Goal: Download file/media

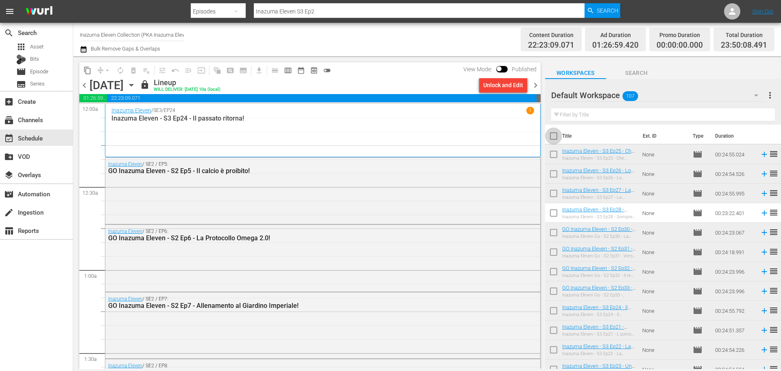
click at [557, 136] on input "checkbox" at bounding box center [553, 137] width 17 height 17
checkbox input "true"
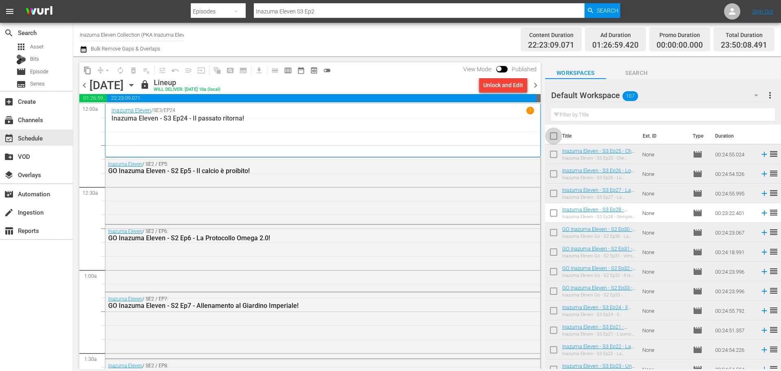
checkbox input "true"
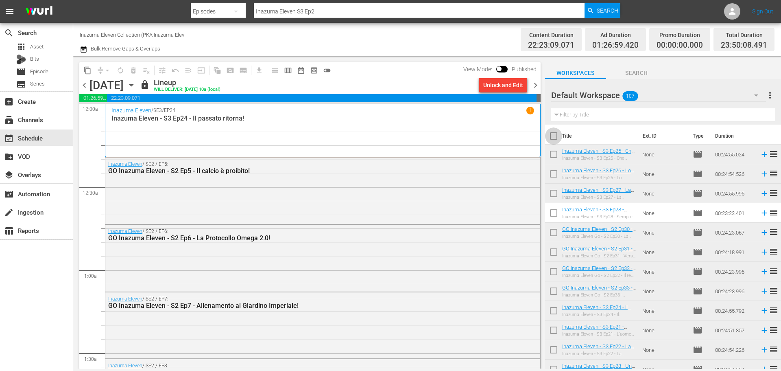
checkbox input "true"
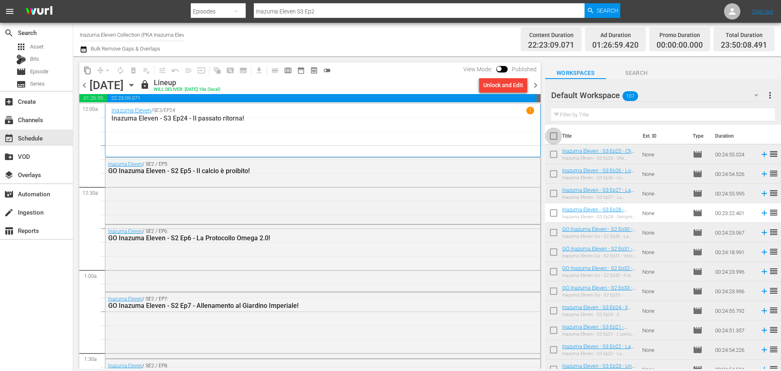
checkbox input "true"
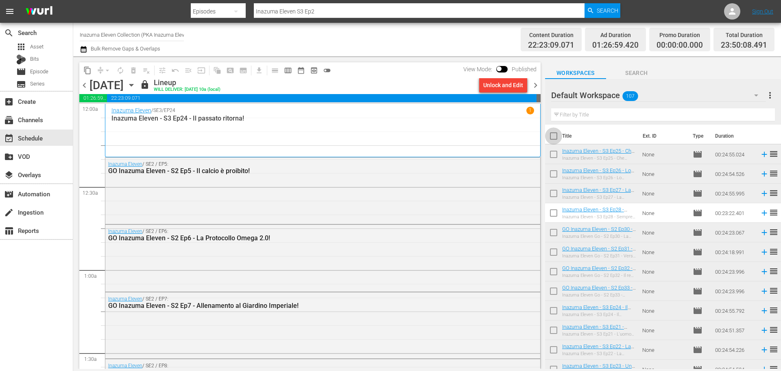
checkbox input "true"
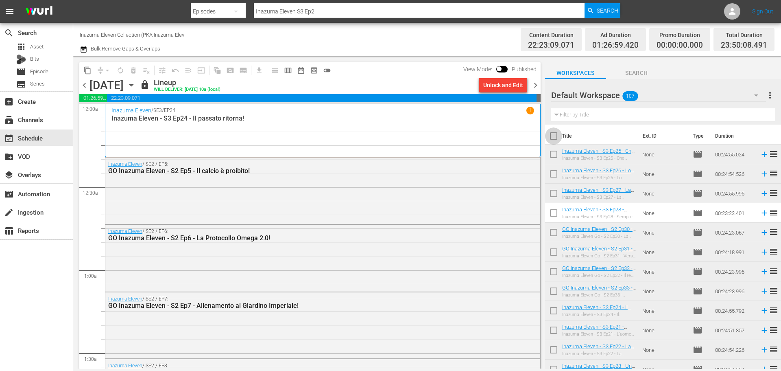
checkbox input "true"
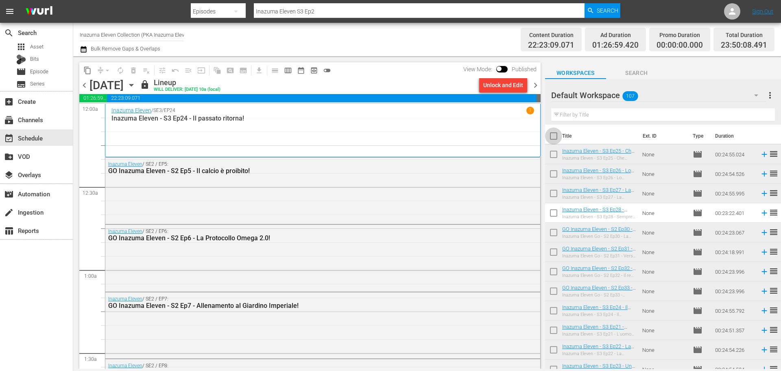
checkbox input "true"
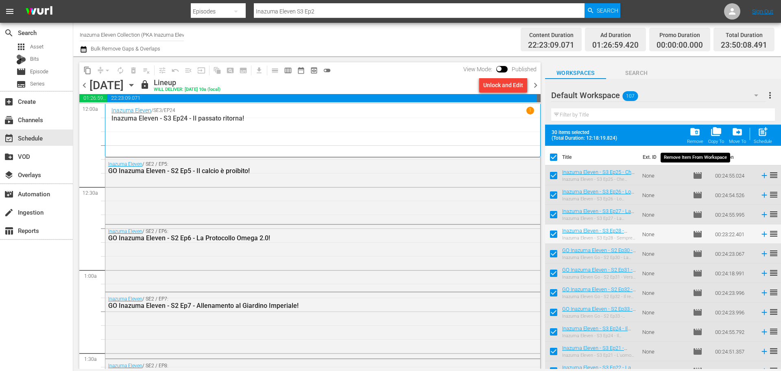
click at [691, 135] on span "folder_delete" at bounding box center [695, 131] width 11 height 11
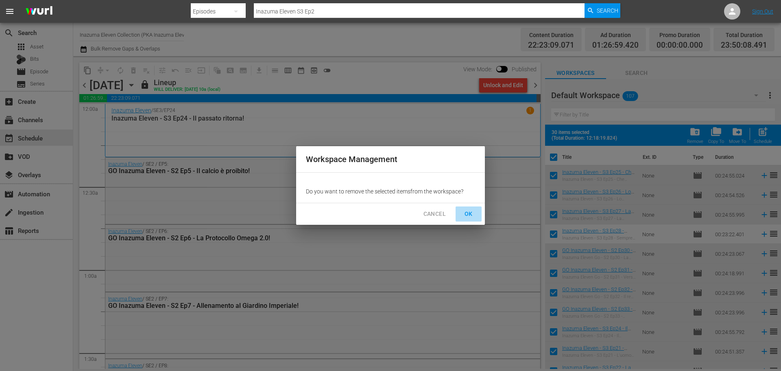
click at [467, 214] on span "OK" at bounding box center [468, 214] width 13 height 10
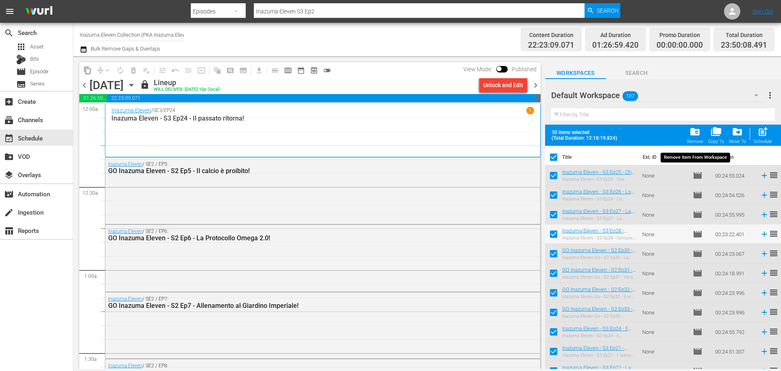
checkbox input "false"
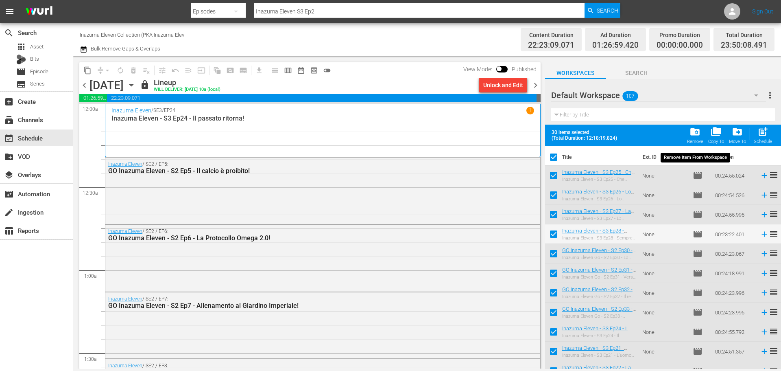
checkbox input "false"
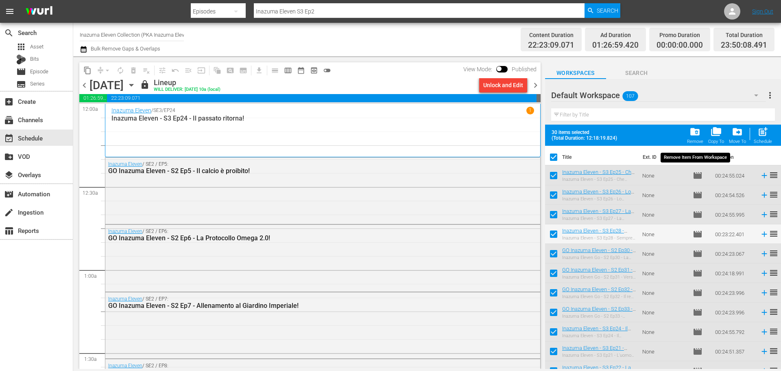
checkbox input "false"
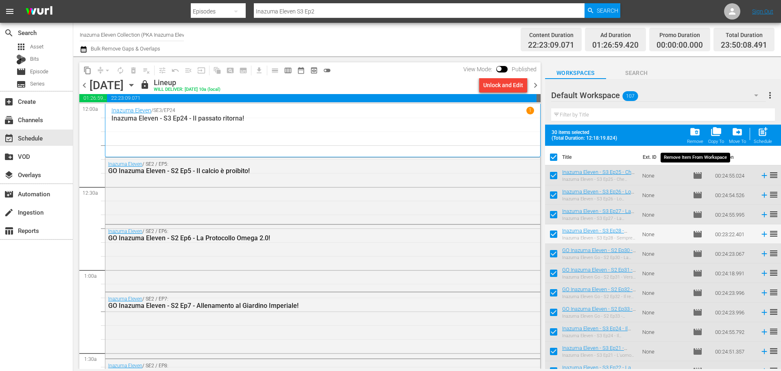
checkbox input "false"
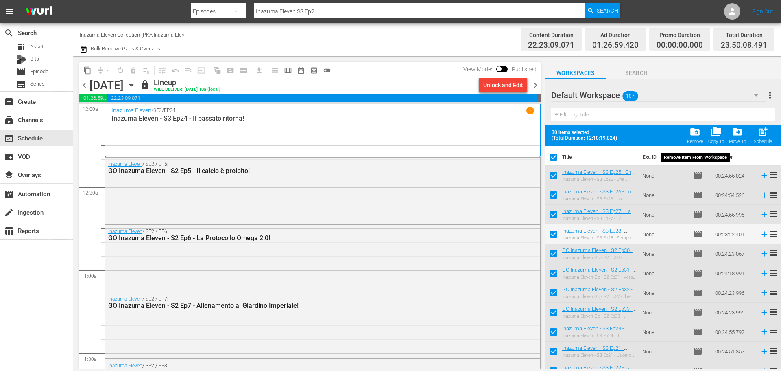
checkbox input "false"
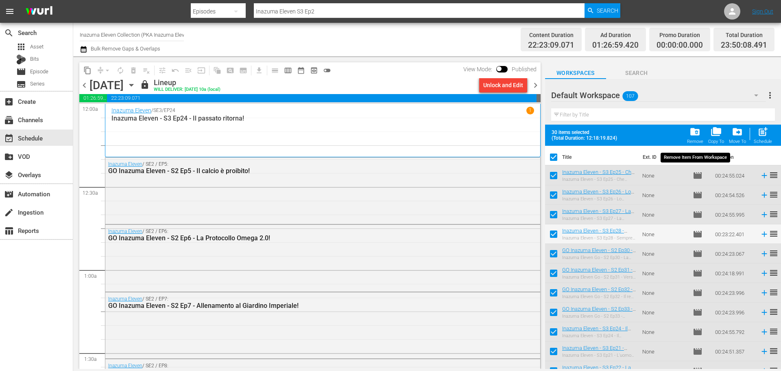
checkbox input "false"
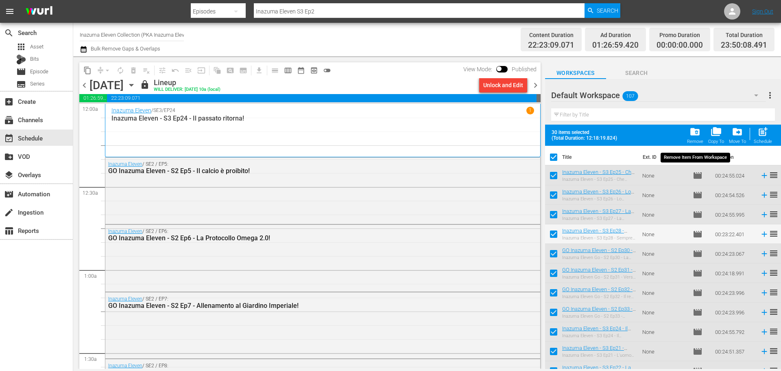
checkbox input "false"
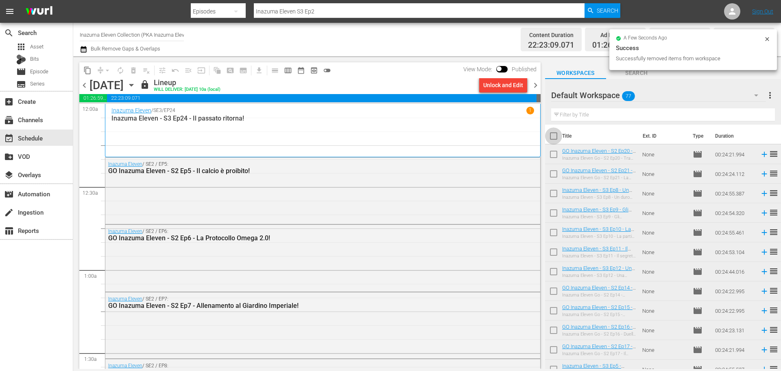
click at [550, 136] on input "checkbox" at bounding box center [553, 137] width 17 height 17
checkbox input "true"
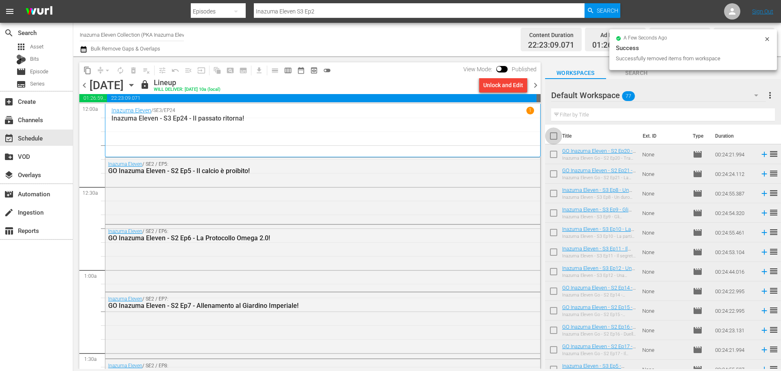
checkbox input "true"
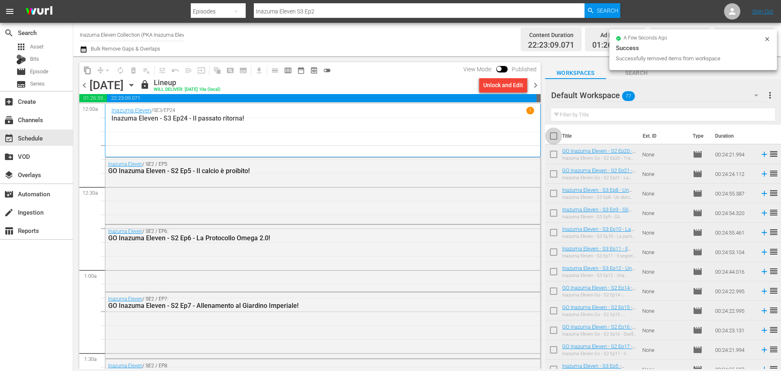
checkbox input "true"
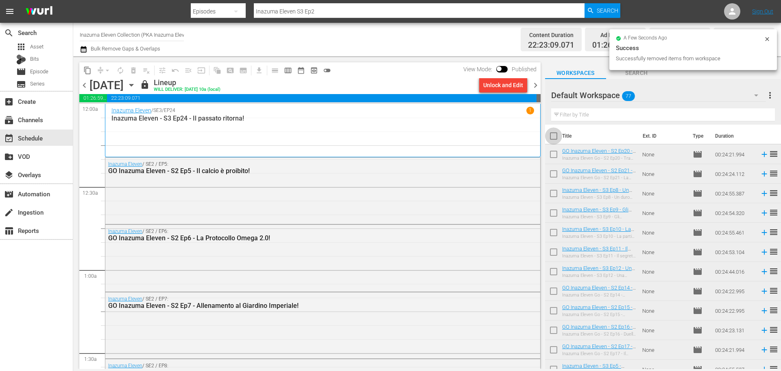
checkbox input "true"
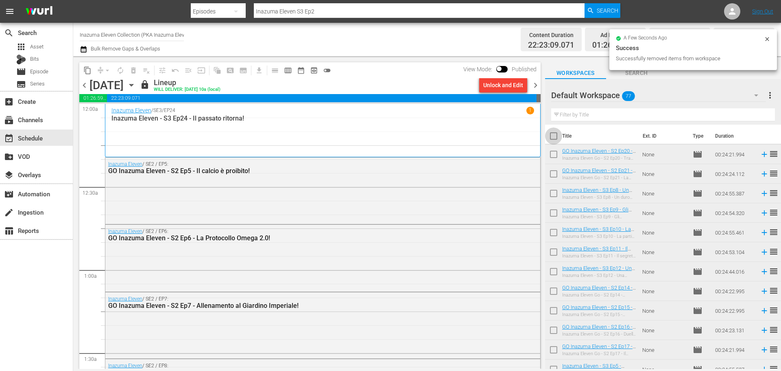
checkbox input "true"
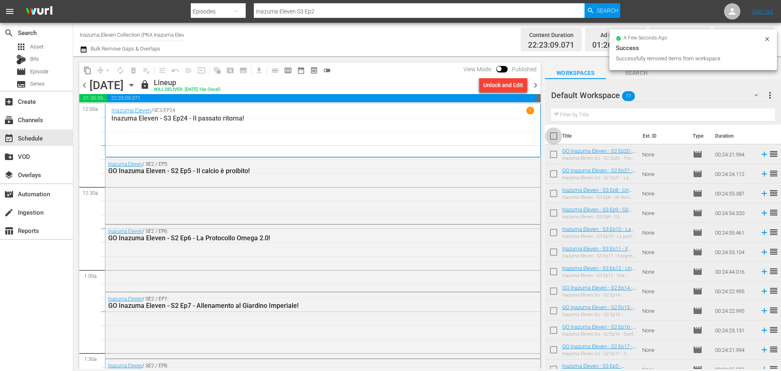
checkbox input "true"
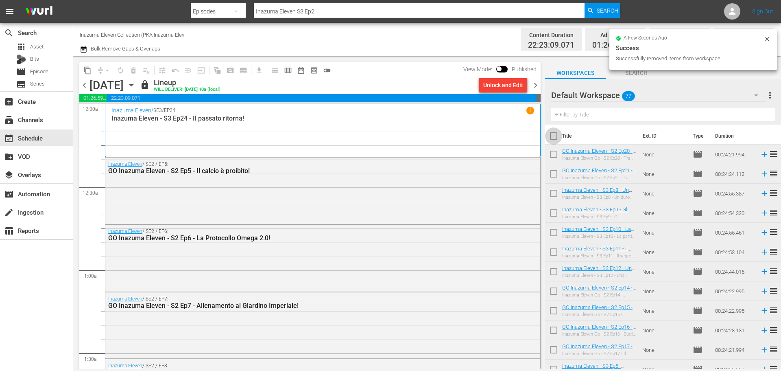
checkbox input "true"
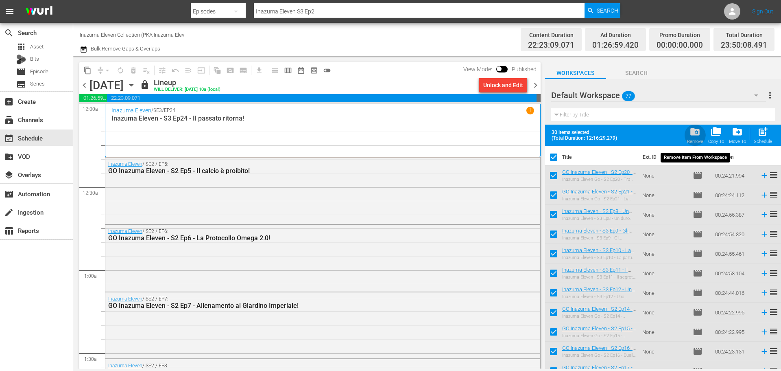
click at [696, 136] on span "folder_delete" at bounding box center [695, 131] width 11 height 11
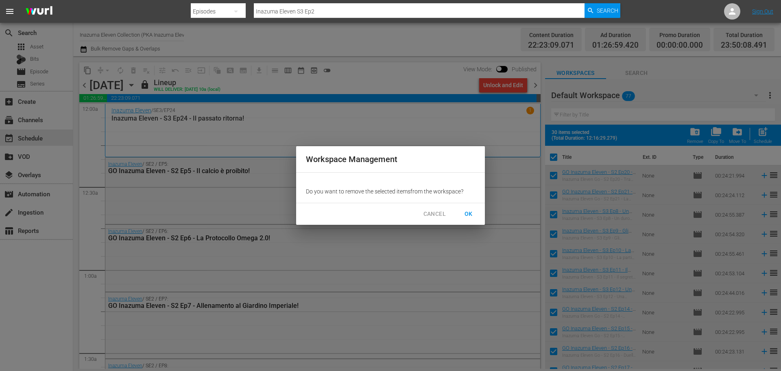
click at [472, 214] on span "OK" at bounding box center [468, 214] width 13 height 10
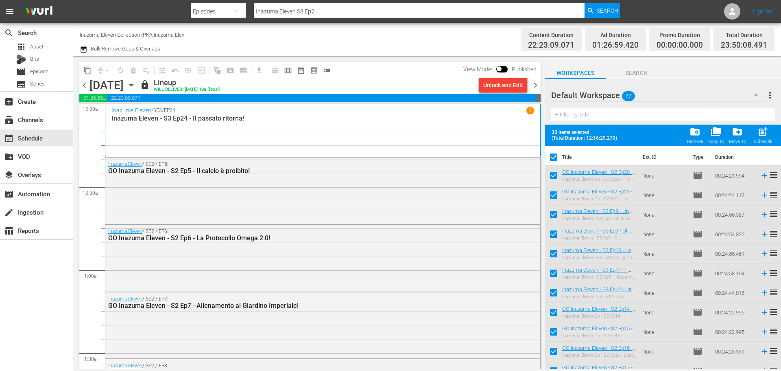
checkbox input "false"
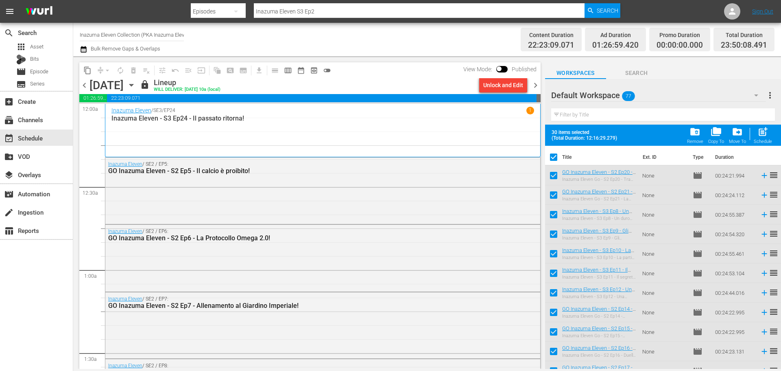
checkbox input "false"
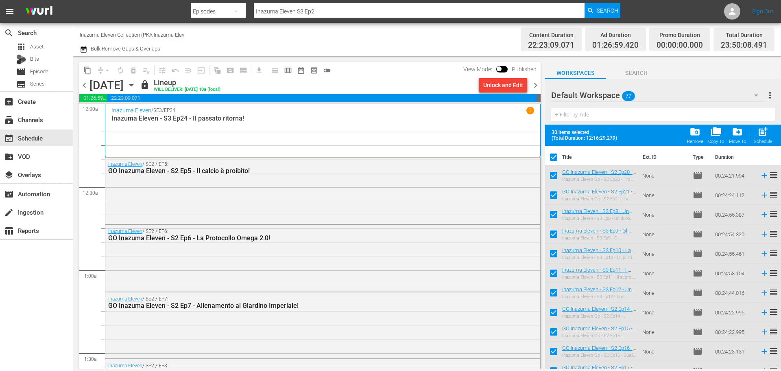
checkbox input "false"
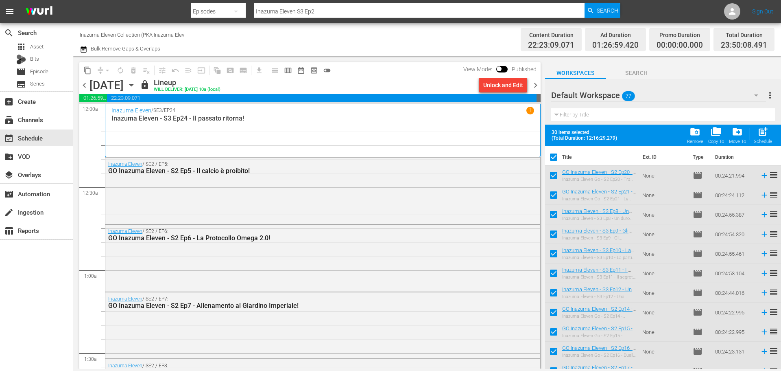
checkbox input "false"
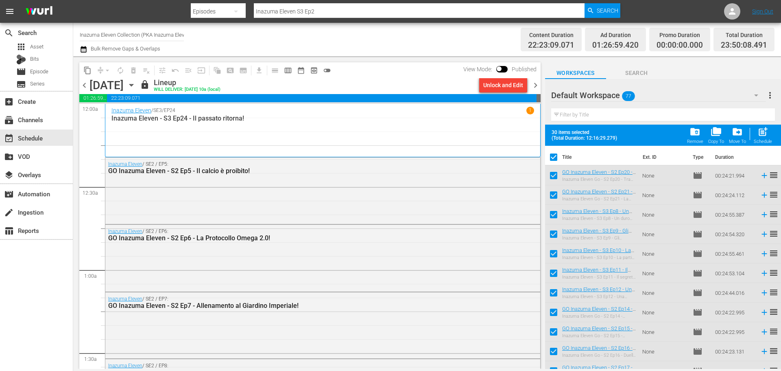
checkbox input "false"
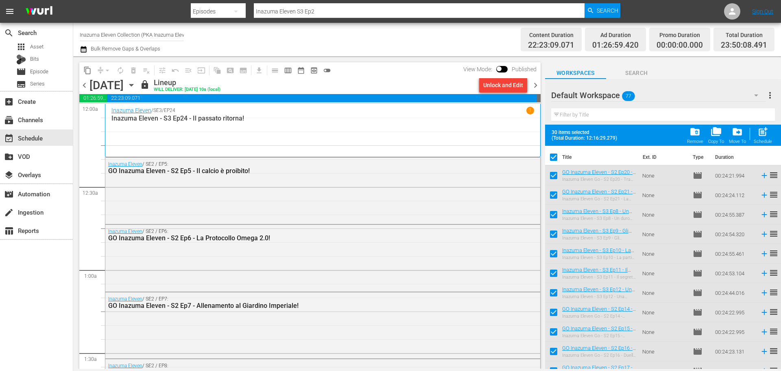
checkbox input "false"
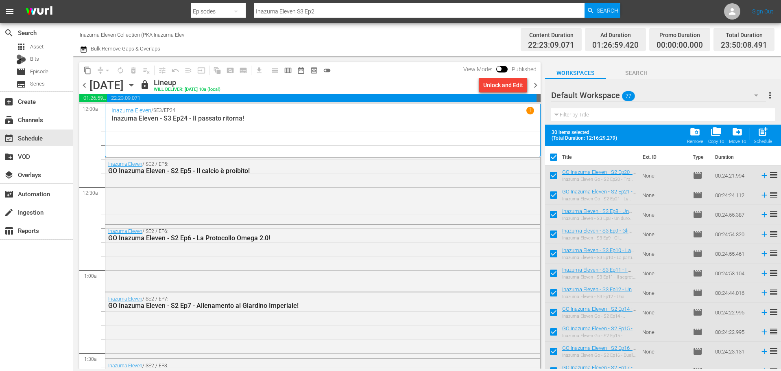
checkbox input "false"
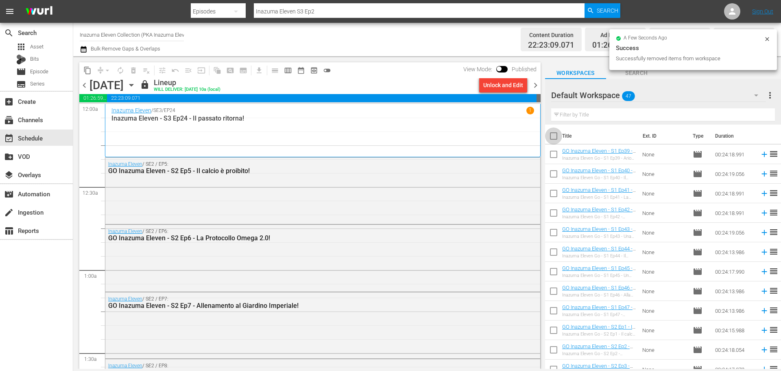
click at [549, 134] on input "checkbox" at bounding box center [553, 137] width 17 height 17
checkbox input "true"
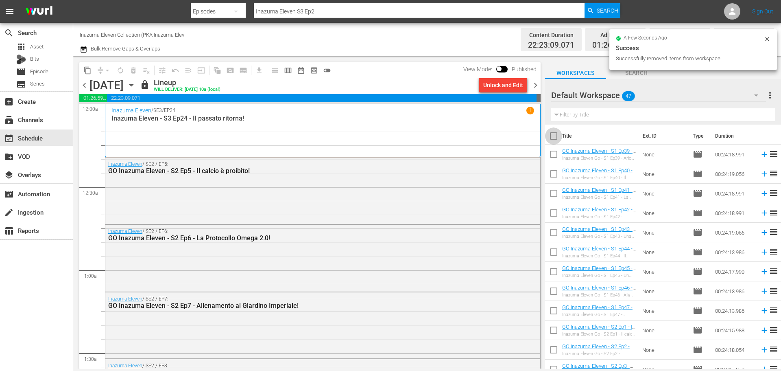
checkbox input "true"
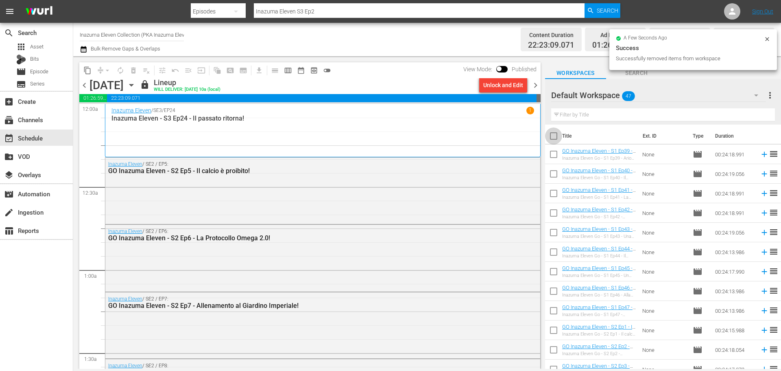
checkbox input "true"
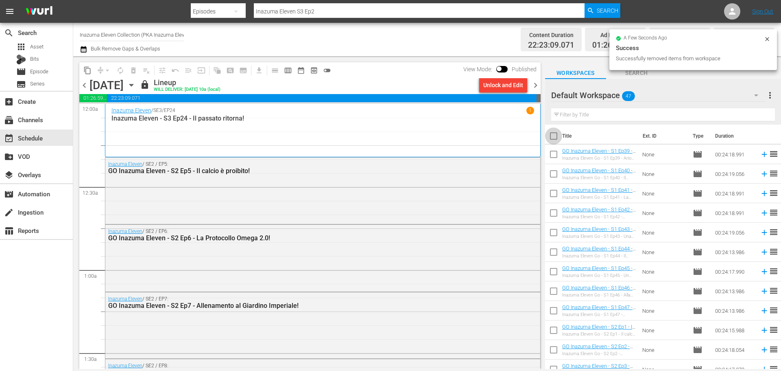
checkbox input "true"
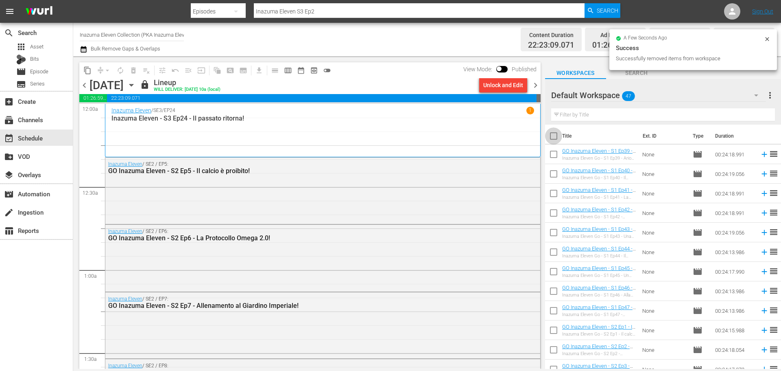
checkbox input "true"
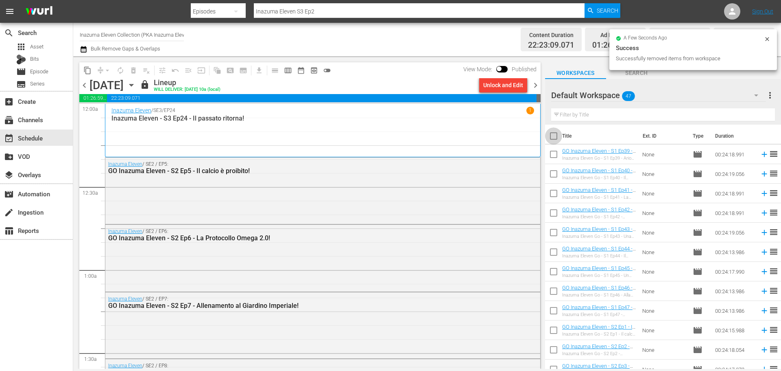
checkbox input "true"
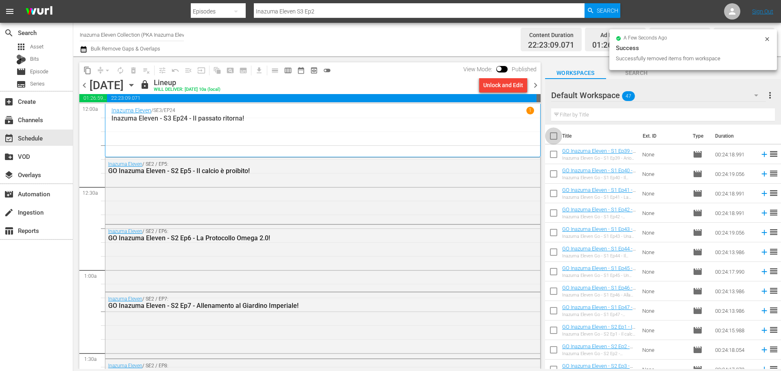
checkbox input "true"
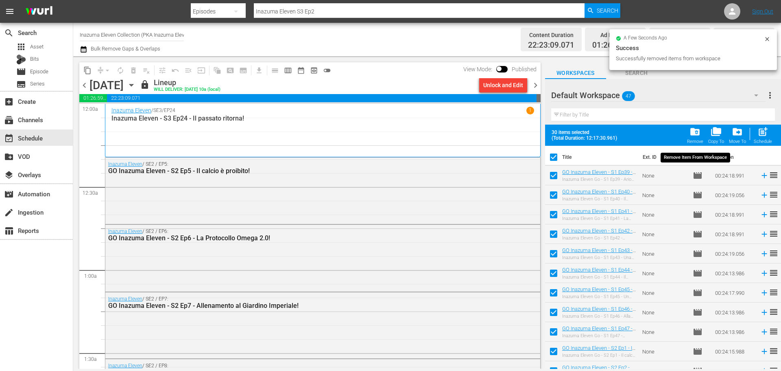
click at [694, 142] on div "Remove" at bounding box center [695, 141] width 16 height 5
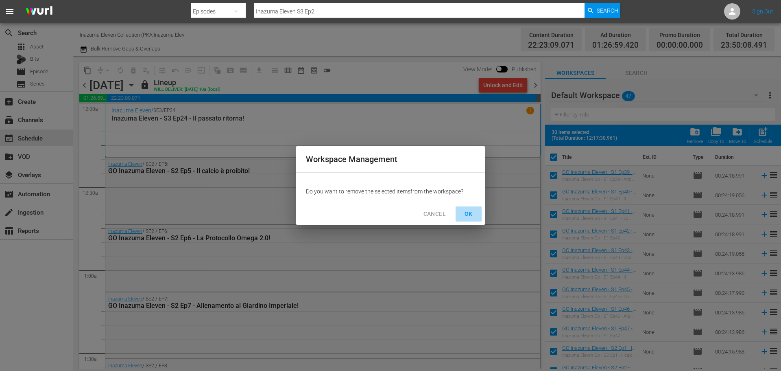
click at [467, 216] on span "OK" at bounding box center [468, 214] width 13 height 10
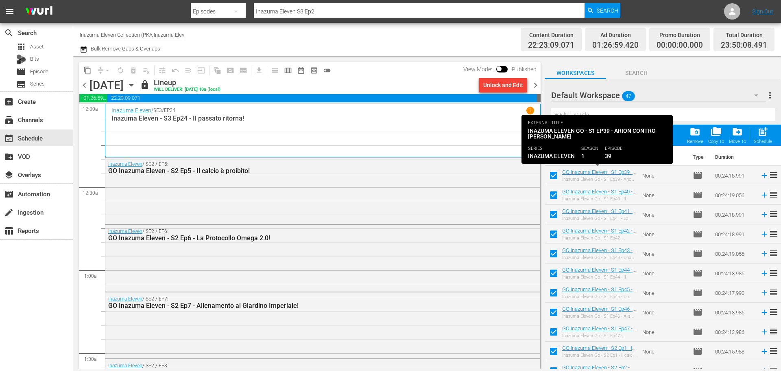
checkbox input "false"
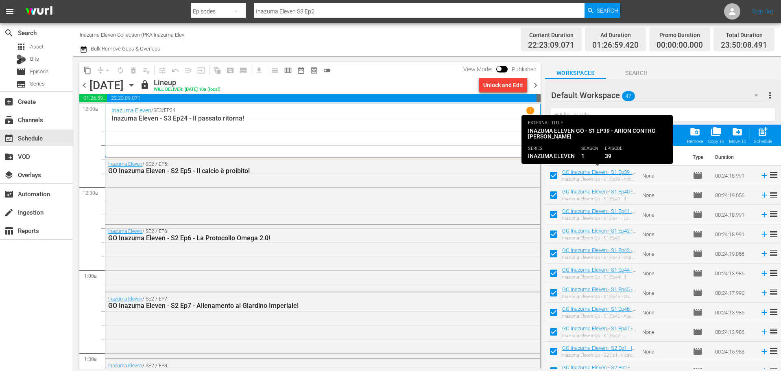
checkbox input "false"
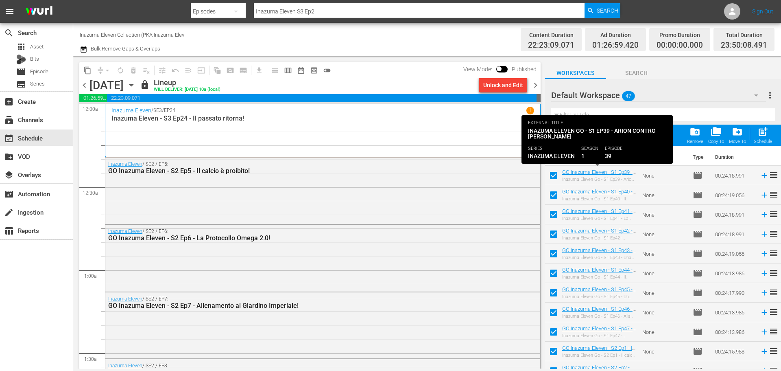
checkbox input "false"
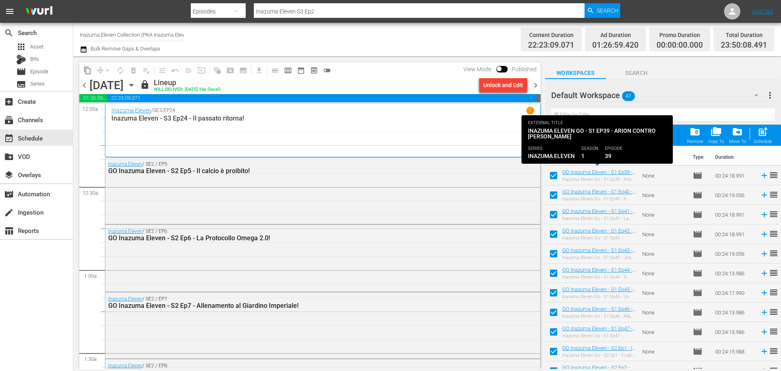
checkbox input "false"
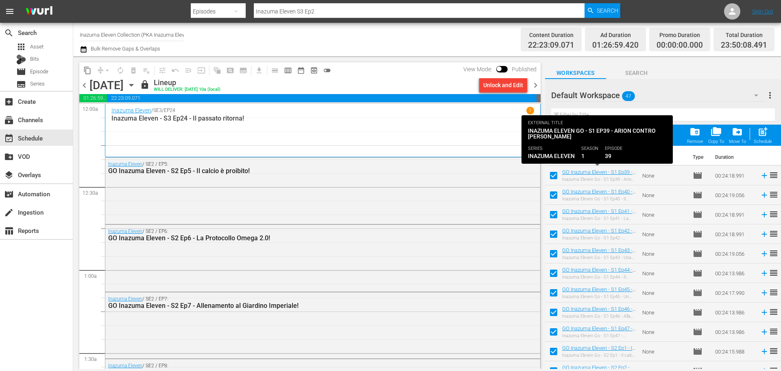
checkbox input "false"
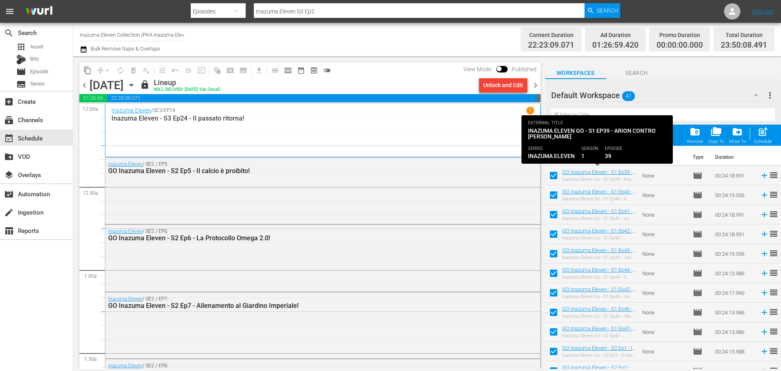
checkbox input "false"
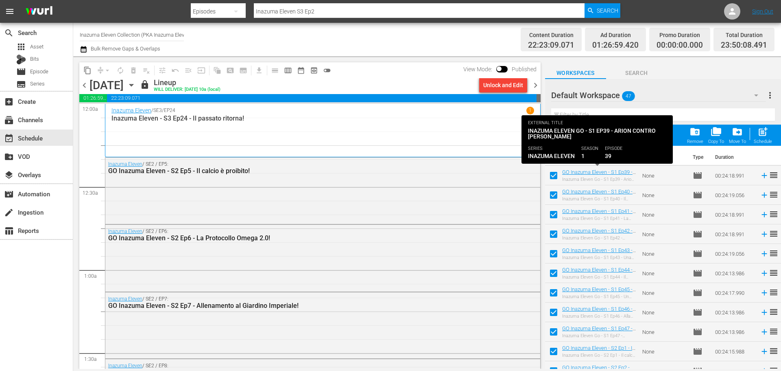
checkbox input "false"
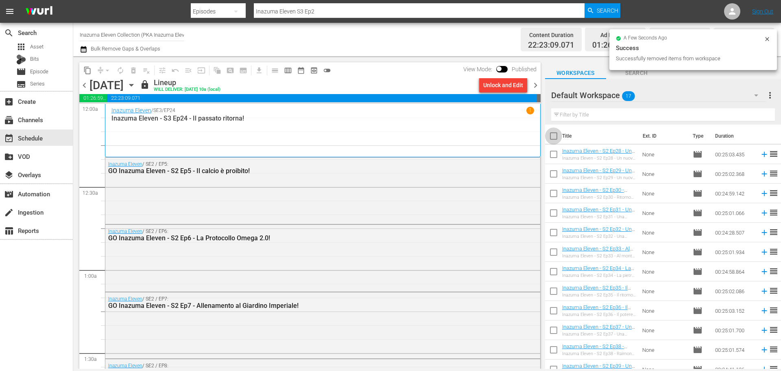
click at [560, 144] on input "checkbox" at bounding box center [553, 137] width 17 height 17
checkbox input "true"
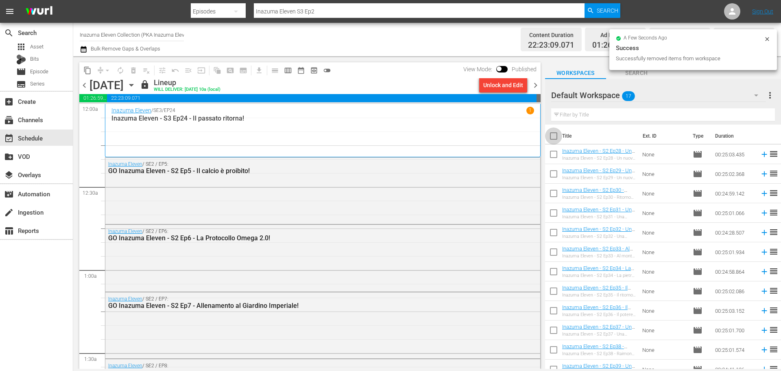
checkbox input "true"
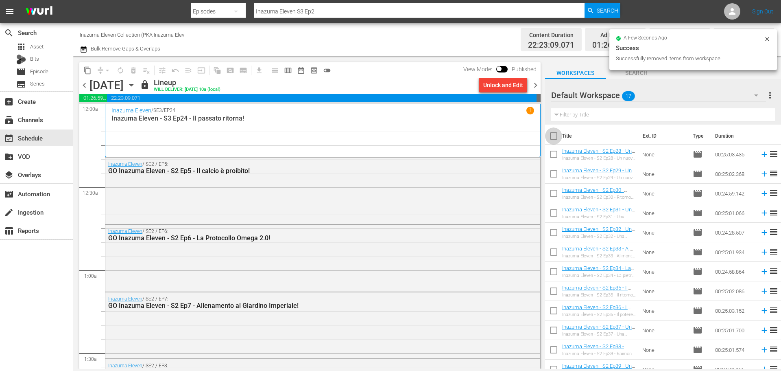
checkbox input "true"
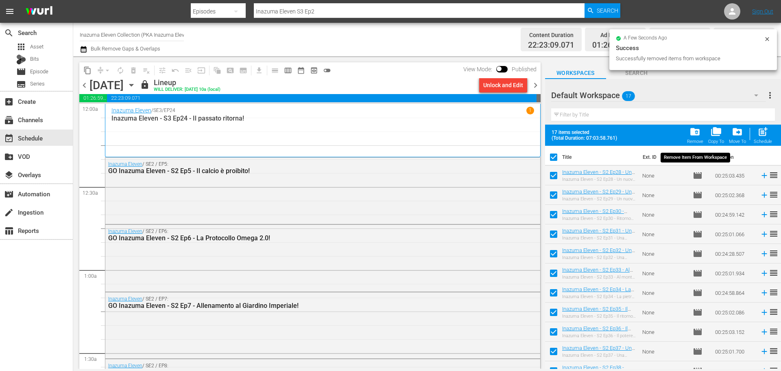
click at [693, 140] on div "Remove" at bounding box center [695, 141] width 16 height 5
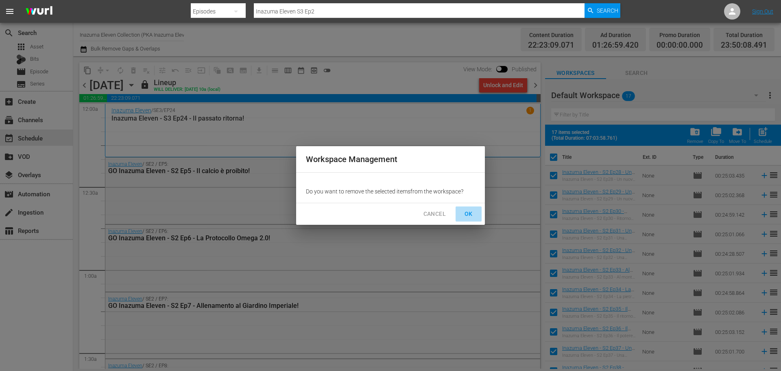
click at [469, 215] on span "OK" at bounding box center [468, 214] width 13 height 10
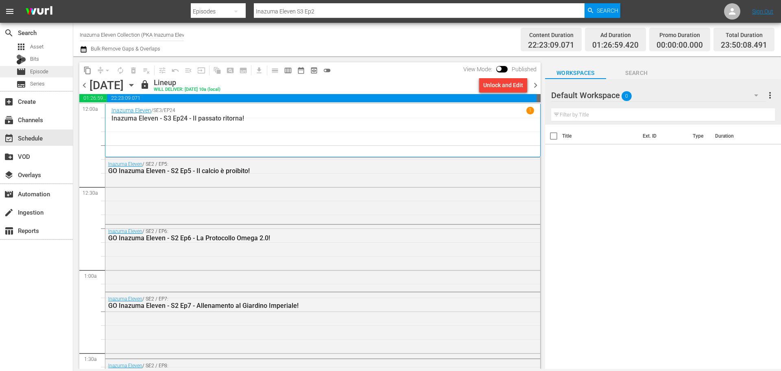
click at [44, 74] on span "Episode" at bounding box center [39, 72] width 18 height 8
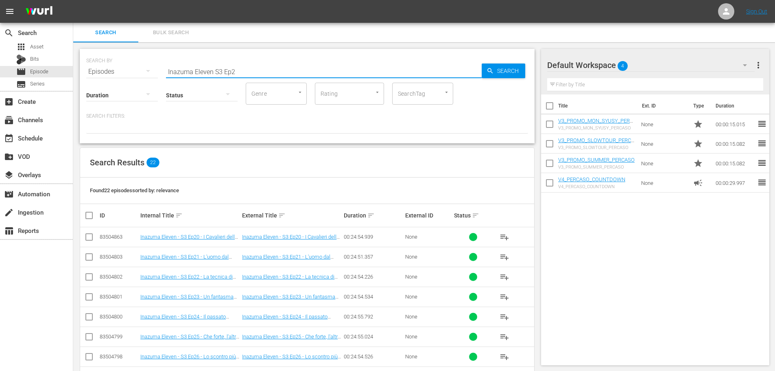
drag, startPoint x: 248, startPoint y: 70, endPoint x: 116, endPoint y: 86, distance: 132.3
click at [116, 86] on div "SEARCH BY Search By Episodes Search ID, Title, Description, Keywords, or Catego…" at bounding box center [307, 96] width 455 height 94
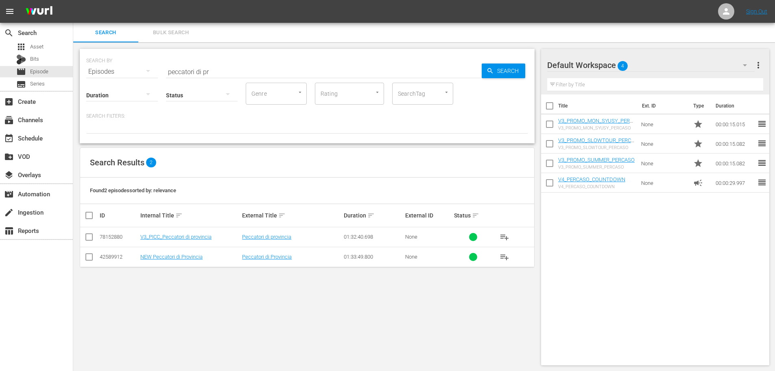
click at [210, 233] on td "V3_PICC_Peccatori di provincia" at bounding box center [190, 237] width 102 height 20
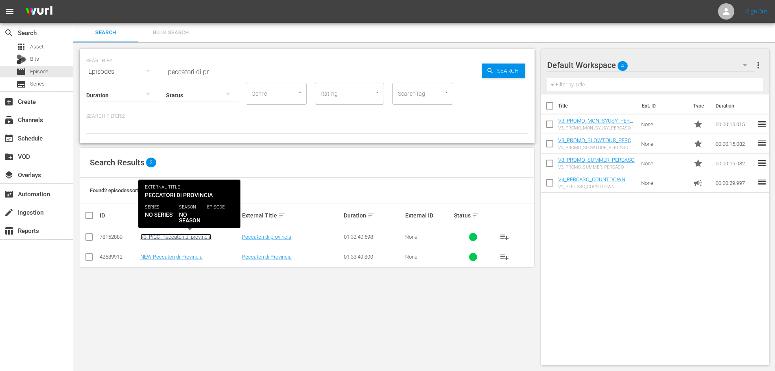
click at [209, 238] on link "V3_PICC_Peccatori di provincia" at bounding box center [175, 237] width 71 height 6
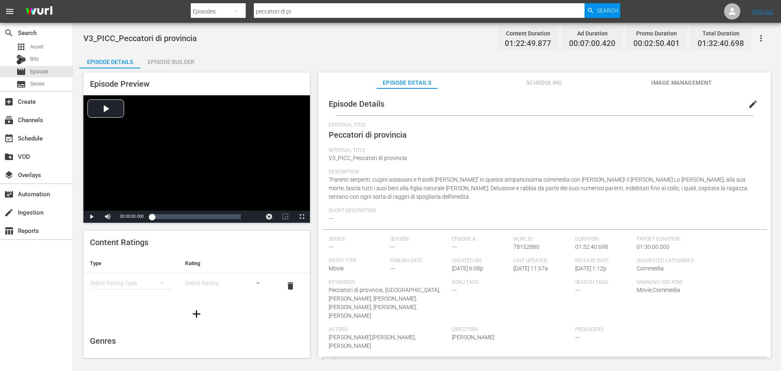
click at [690, 79] on span "Image Management" at bounding box center [682, 83] width 61 height 10
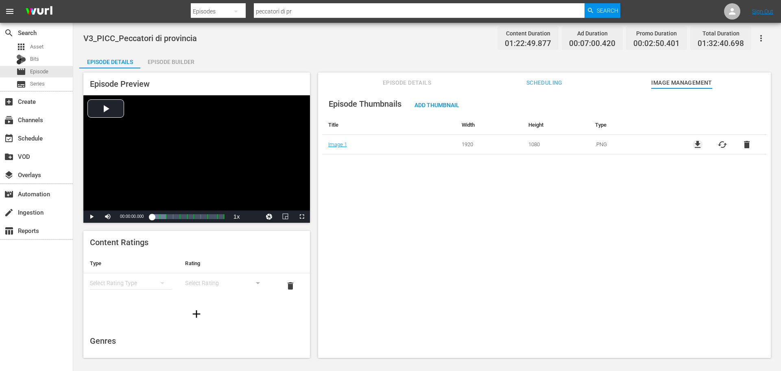
click at [694, 140] on span "file_download" at bounding box center [698, 145] width 10 height 10
